Goal: Navigation & Orientation: Find specific page/section

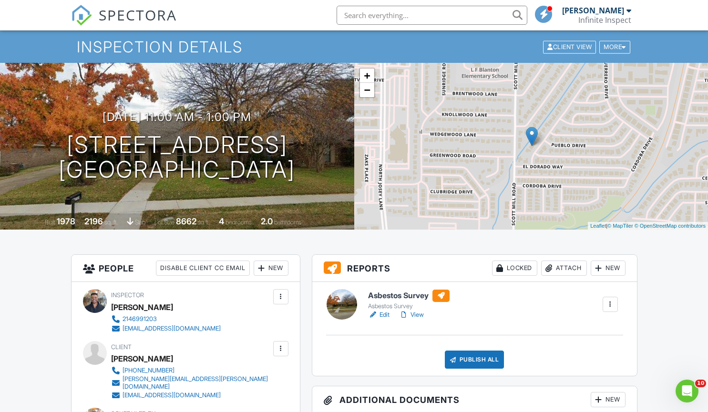
scroll to position [25, 0]
click at [130, 22] on span "SPECTORA" at bounding box center [138, 15] width 78 height 20
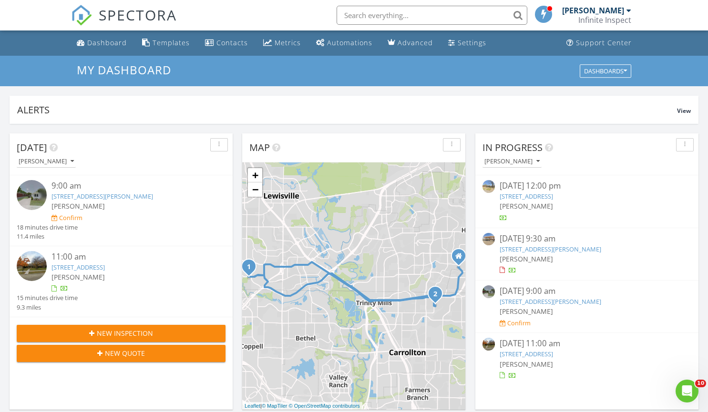
drag, startPoint x: 706, startPoint y: 78, endPoint x: 714, endPoint y: 253, distance: 175.5
click at [275, 44] on div "Metrics" at bounding box center [287, 42] width 26 height 9
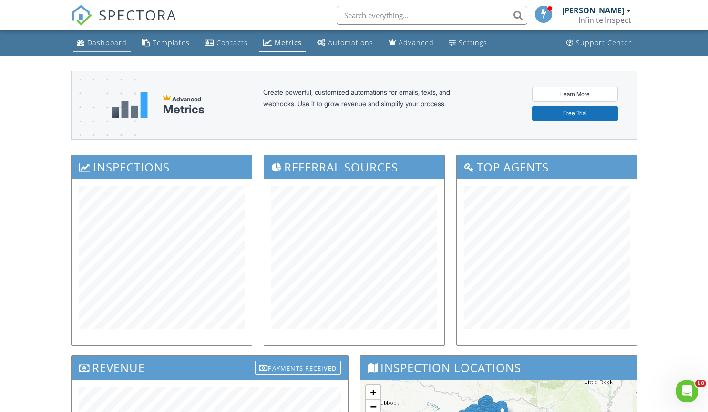
click at [98, 45] on div "Dashboard" at bounding box center [107, 42] width 40 height 9
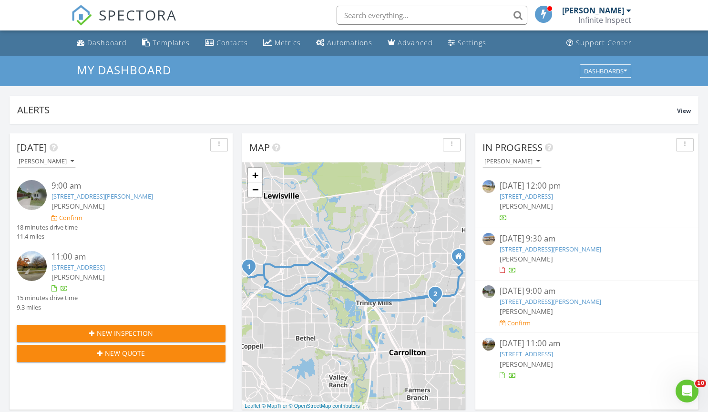
click at [115, 21] on span "SPECTORA" at bounding box center [138, 15] width 78 height 20
click at [279, 46] on div "Metrics" at bounding box center [287, 42] width 26 height 9
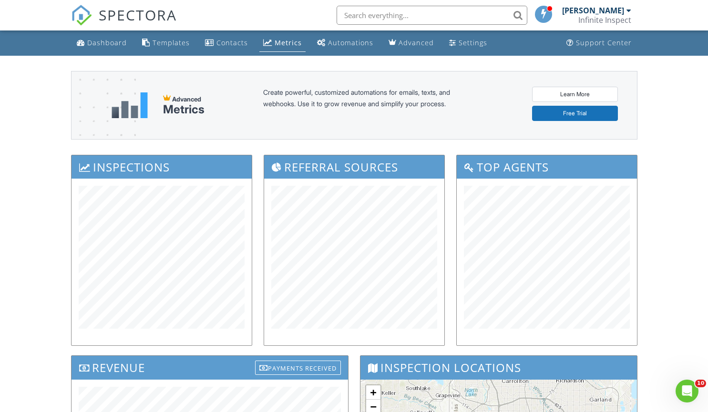
drag, startPoint x: 686, startPoint y: 153, endPoint x: 687, endPoint y: 168, distance: 14.8
click at [687, 168] on div "Dashboard Templates Contacts Metrics Automations Advanced Settings Support Cent…" at bounding box center [354, 363] width 708 height 667
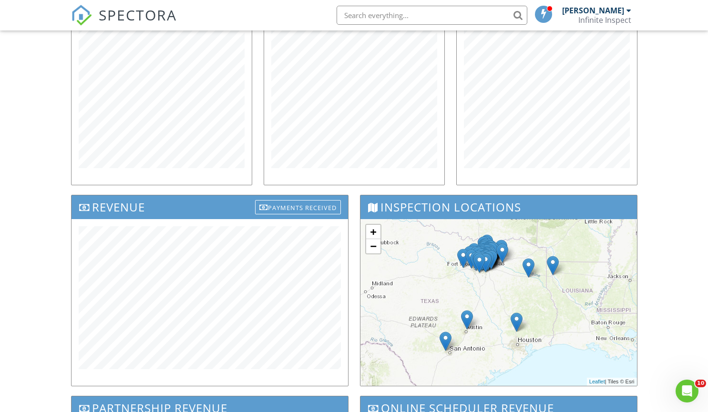
scroll to position [161, 0]
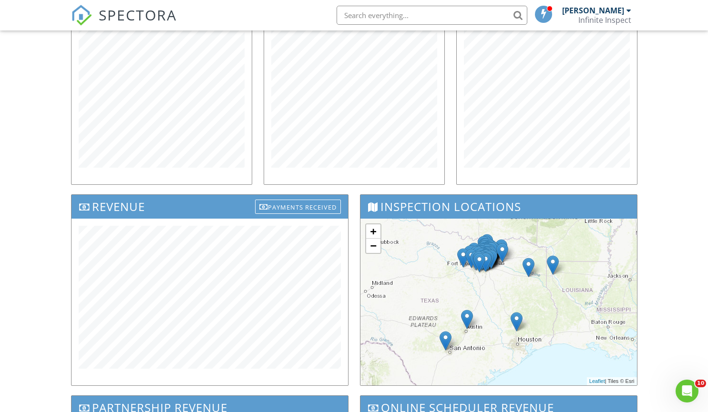
click at [700, 202] on div "Dashboard Templates Contacts Metrics Automations Advanced Settings Support Cent…" at bounding box center [354, 202] width 708 height 667
